Goal: Task Accomplishment & Management: Use online tool/utility

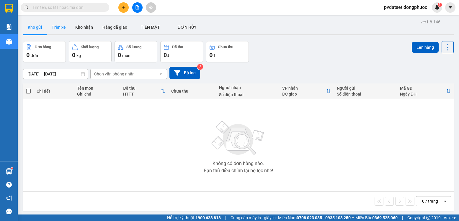
click at [59, 28] on button "Trên xe" at bounding box center [59, 27] width 24 height 14
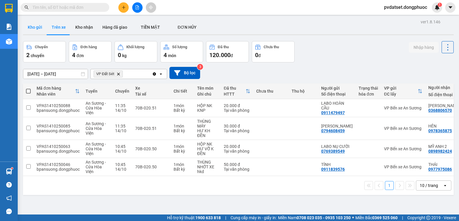
click at [35, 30] on button "Kho gửi" at bounding box center [35, 27] width 24 height 14
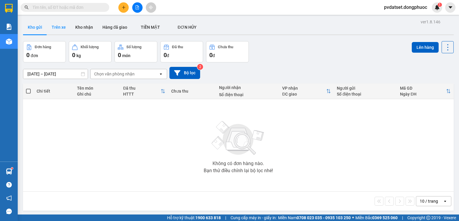
click at [57, 27] on button "Trên xe" at bounding box center [59, 27] width 24 height 14
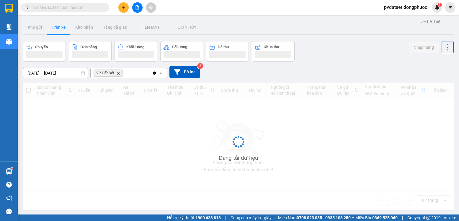
click at [57, 27] on button "Trên xe" at bounding box center [59, 27] width 24 height 14
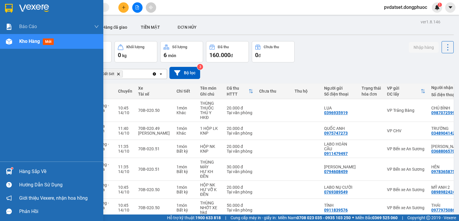
click at [13, 171] on div at bounding box center [9, 171] width 10 height 10
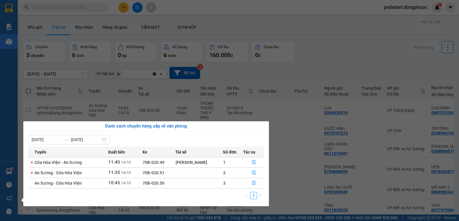
click at [319, 54] on section "Kết quả tìm kiếm ( 0 ) Bộ lọc Ngày tạo đơn gần nhất No Data pvdatset.dongphuoc …" at bounding box center [229, 110] width 459 height 221
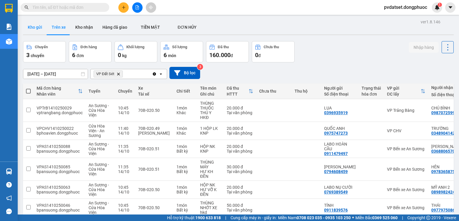
click at [34, 27] on button "Kho gửi" at bounding box center [35, 27] width 24 height 14
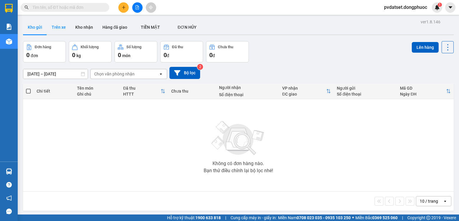
click at [65, 26] on button "Trên xe" at bounding box center [59, 27] width 24 height 14
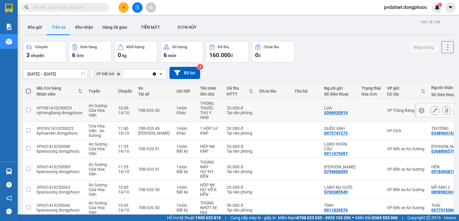
scroll to position [29, 0]
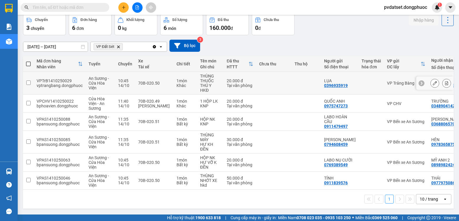
click at [182, 83] on div "Khác" at bounding box center [186, 85] width 18 height 5
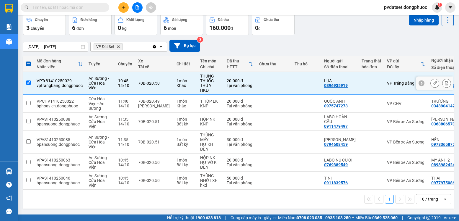
click at [182, 83] on div "Khác" at bounding box center [186, 85] width 18 height 5
checkbox input "false"
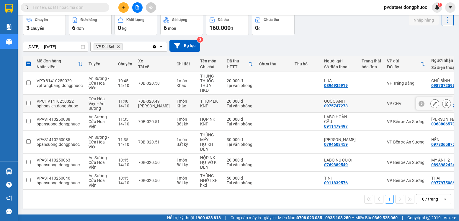
click at [181, 99] on div "1 món" at bounding box center [186, 101] width 18 height 5
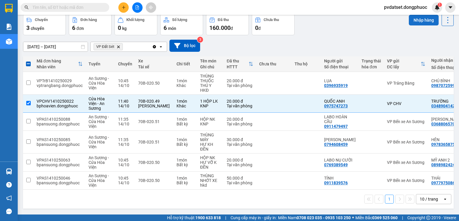
click at [413, 19] on button "Nhập hàng" at bounding box center [424, 20] width 30 height 11
checkbox input "false"
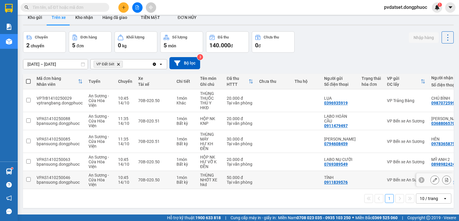
scroll to position [0, 0]
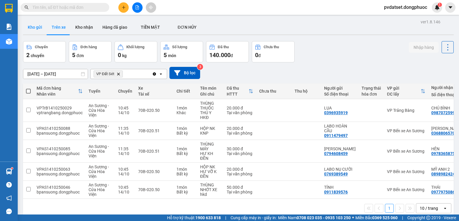
click at [41, 28] on button "Kho gửi" at bounding box center [35, 27] width 24 height 14
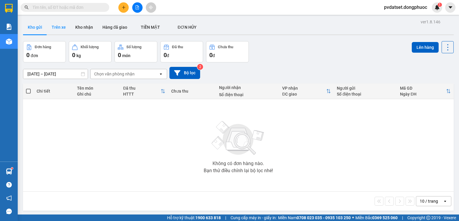
click at [60, 25] on button "Trên xe" at bounding box center [59, 27] width 24 height 14
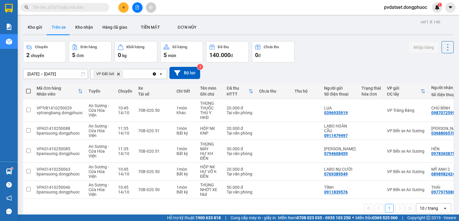
click at [80, 92] on icon at bounding box center [80, 91] width 5 height 5
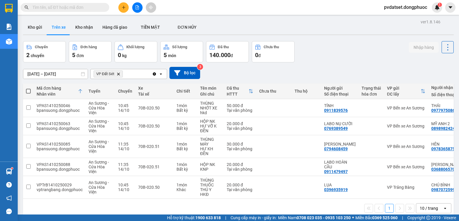
click at [80, 92] on icon at bounding box center [81, 91] width 4 height 4
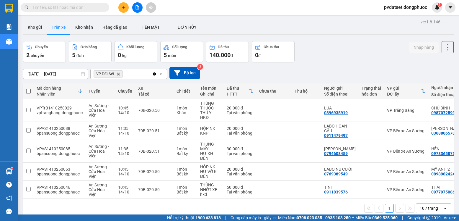
click at [80, 92] on icon at bounding box center [81, 91] width 4 height 4
drag, startPoint x: 157, startPoint y: 187, endPoint x: 157, endPoint y: 181, distance: 5.6
click at [157, 185] on td "70B-020.50" at bounding box center [154, 190] width 38 height 18
checkbox input "true"
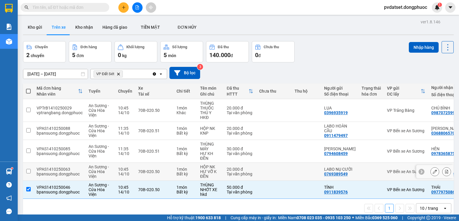
click at [158, 173] on div "70B-020.50" at bounding box center [154, 171] width 33 height 5
checkbox input "true"
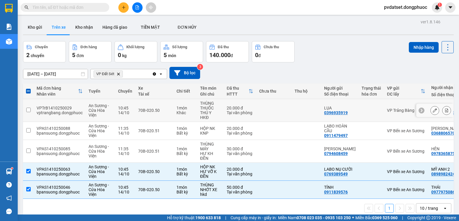
click at [179, 108] on div "1 món" at bounding box center [186, 107] width 18 height 5
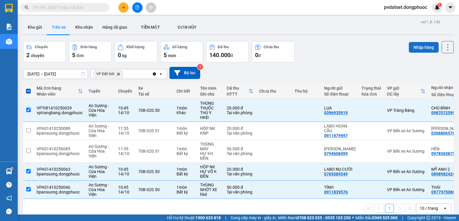
click at [415, 49] on button "Nhập hàng" at bounding box center [424, 47] width 30 height 11
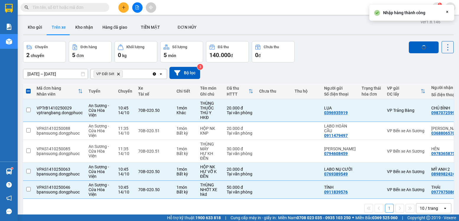
checkbox input "false"
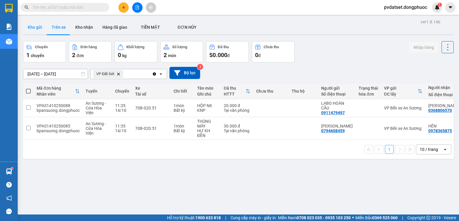
click at [40, 33] on button "Kho gửi" at bounding box center [35, 27] width 24 height 14
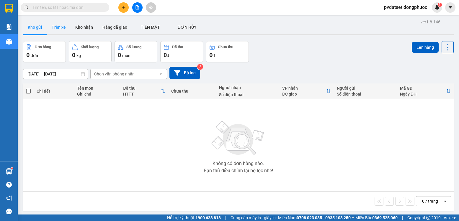
click at [62, 30] on button "Trên xe" at bounding box center [59, 27] width 24 height 14
